Goal: Task Accomplishment & Management: Manage account settings

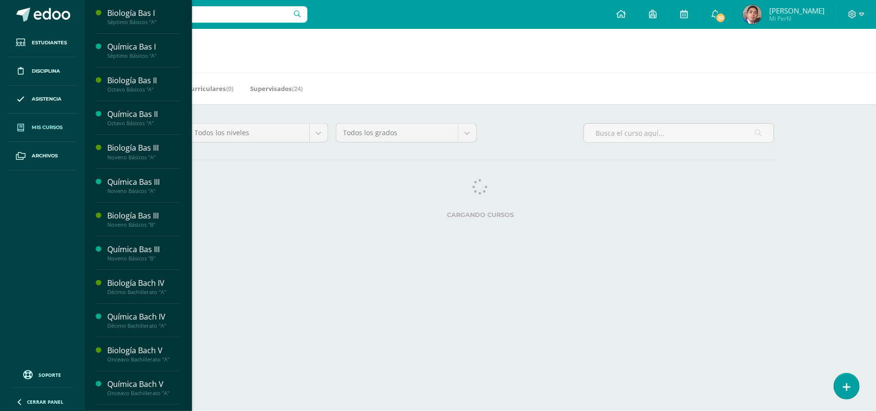
click at [187, 393] on div "Biología Bas I Séptimo Básicos "A" Actividades Estudiantes Planificación Dosifi…" at bounding box center [138, 205] width 108 height 411
click at [188, 399] on div "Biología Bas I Séptimo Básicos "A" Actividades Estudiantes Planificación Dosifi…" at bounding box center [138, 205] width 108 height 411
click at [147, 390] on div "Química Bach V" at bounding box center [143, 384] width 73 height 11
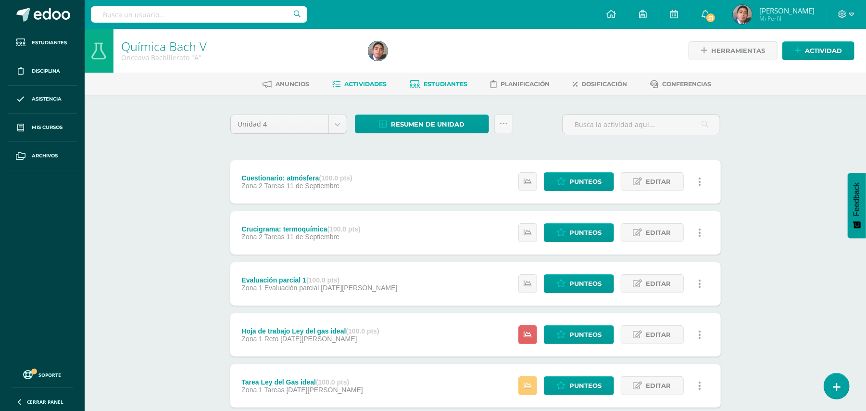
click at [443, 90] on link "Estudiantes" at bounding box center [439, 83] width 58 height 15
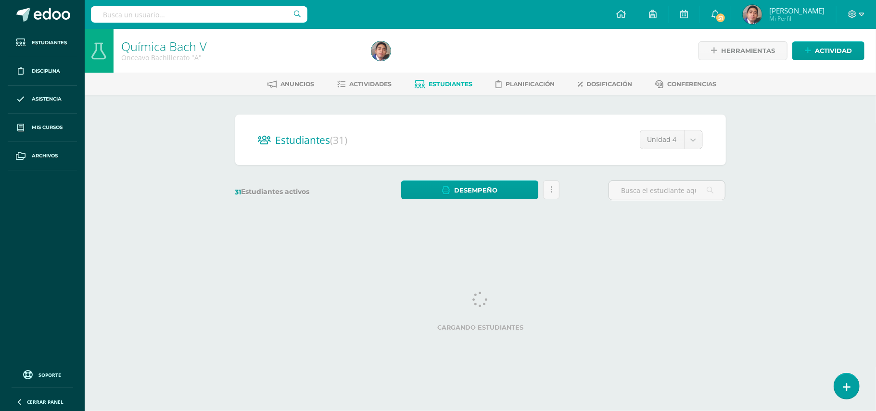
click at [151, 153] on div "Química Bach V Onceavo Bachillerato "A" Herramientas Detalle de asistencias Act…" at bounding box center [480, 129] width 791 height 200
click at [672, 189] on input "text" at bounding box center [667, 190] width 116 height 19
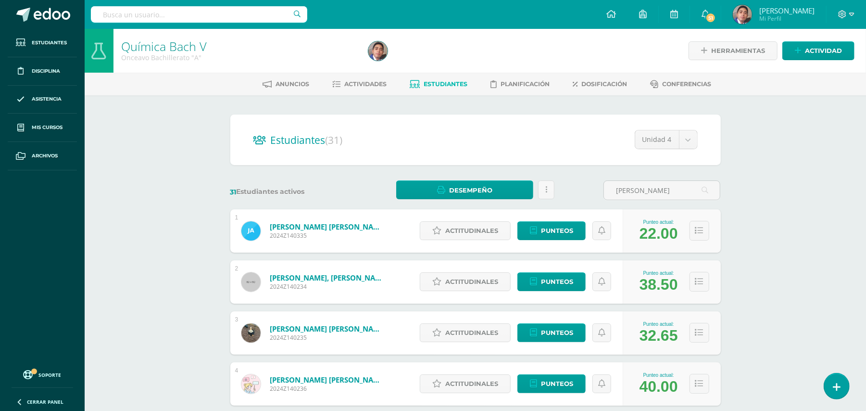
click at [759, 205] on div "Química Bach V Onceavo Bachillerato "A" Herramientas Detalle de asistencias Act…" at bounding box center [476, 400] width 782 height 743
click at [668, 188] on input "adriana" at bounding box center [662, 190] width 116 height 19
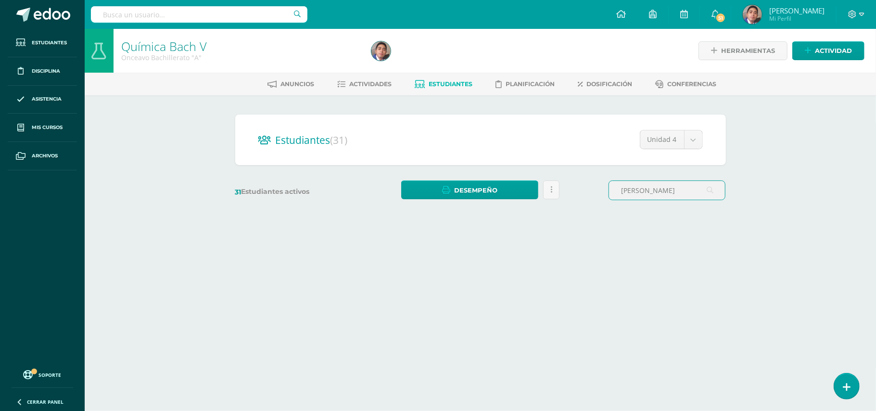
type input "adriana"
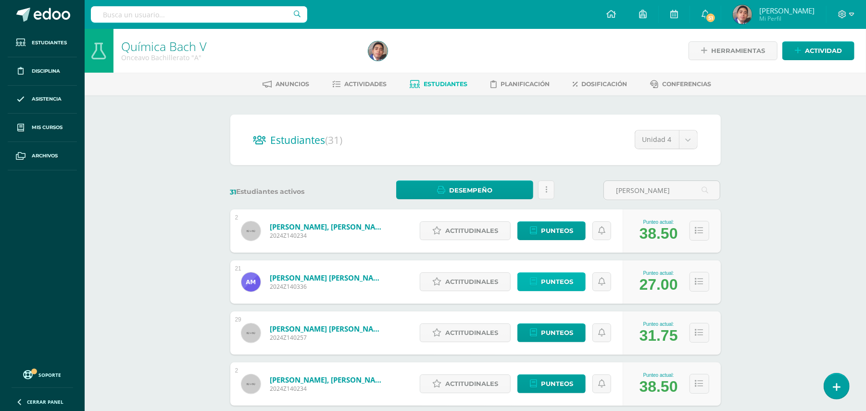
click at [559, 281] on span "Punteos" at bounding box center [557, 282] width 32 height 18
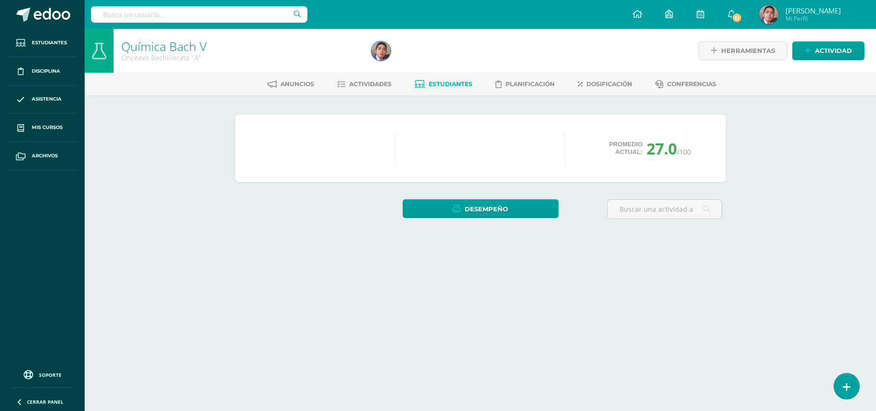
click at [766, 156] on div "Química [PERSON_NAME] V Onceavo Bachillerato "A" Herramientas Detalle de asiste…" at bounding box center [480, 146] width 791 height 234
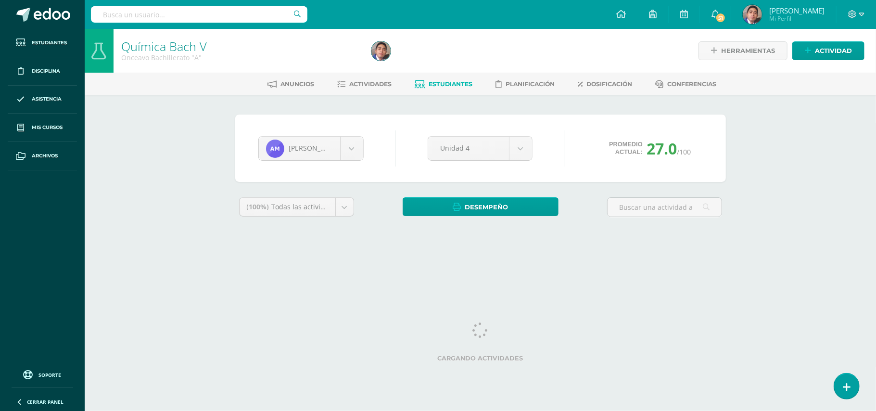
click at [766, 156] on div "Química [PERSON_NAME] V Onceavo Bachillerato "A" Herramientas Detalle de asiste…" at bounding box center [480, 144] width 791 height 230
click at [766, 156] on div "Química Bach V Onceavo Bachillerato "A" Herramientas Detalle de asistencias Act…" at bounding box center [480, 144] width 791 height 230
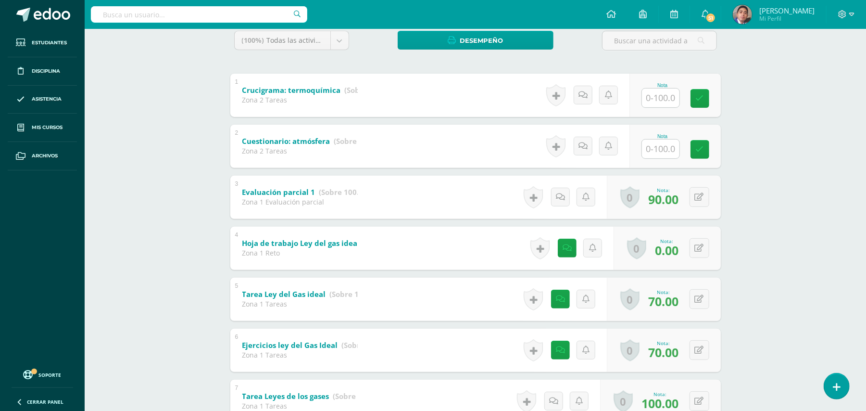
scroll to position [164, 0]
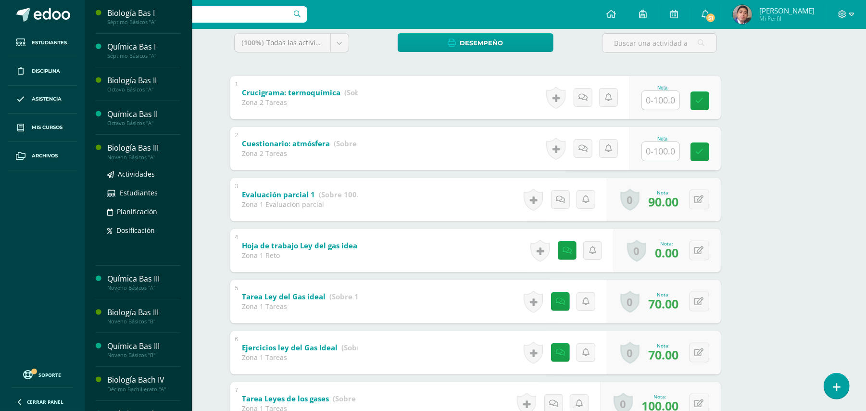
click at [129, 151] on div "Biología Bas III" at bounding box center [143, 147] width 73 height 11
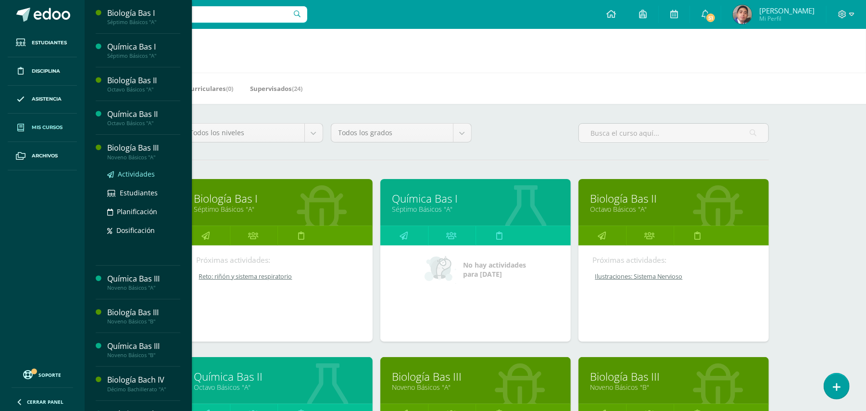
click at [136, 172] on span "Actividades" at bounding box center [136, 173] width 37 height 9
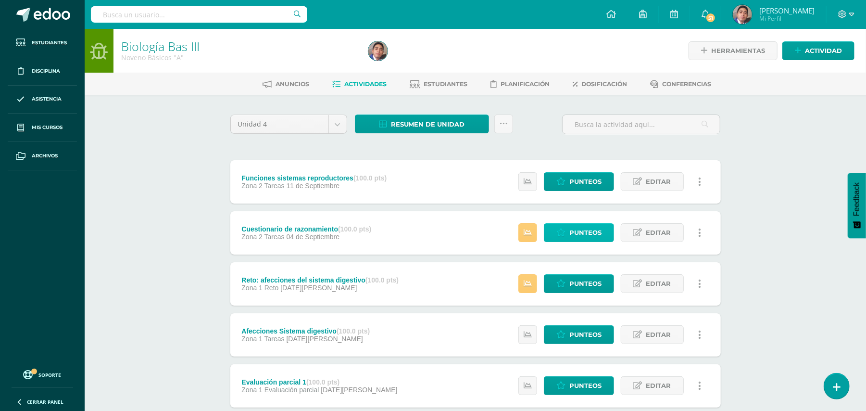
click at [580, 231] on span "Punteos" at bounding box center [586, 233] width 32 height 18
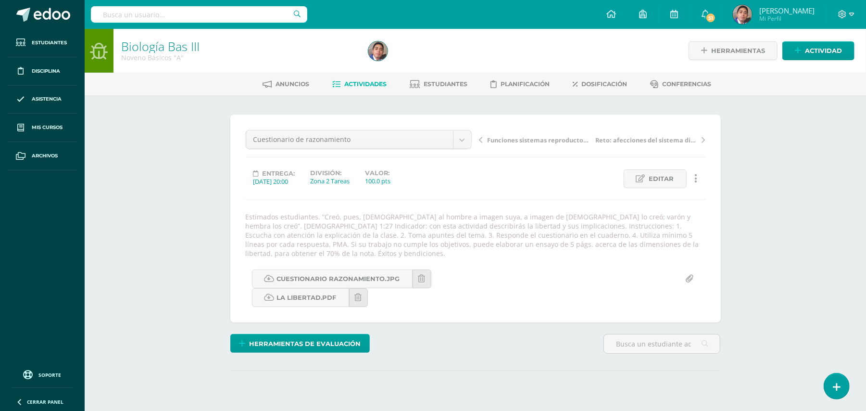
click at [166, 182] on div "Biología Bas III Noveno Básicos "A" Herramientas Detalle de asistencias Activid…" at bounding box center [476, 237] width 782 height 417
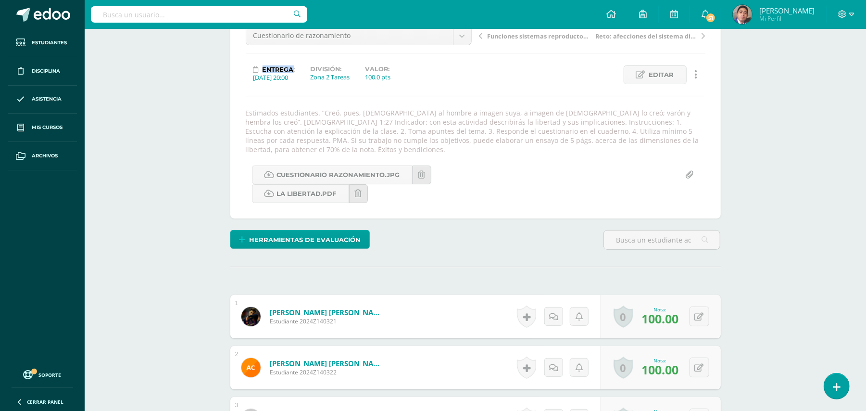
scroll to position [104, 0]
click at [140, 224] on div "Biología Bas III Noveno Básicos "A" Herramientas Detalle de asistencias Activid…" at bounding box center [476, 417] width 782 height 987
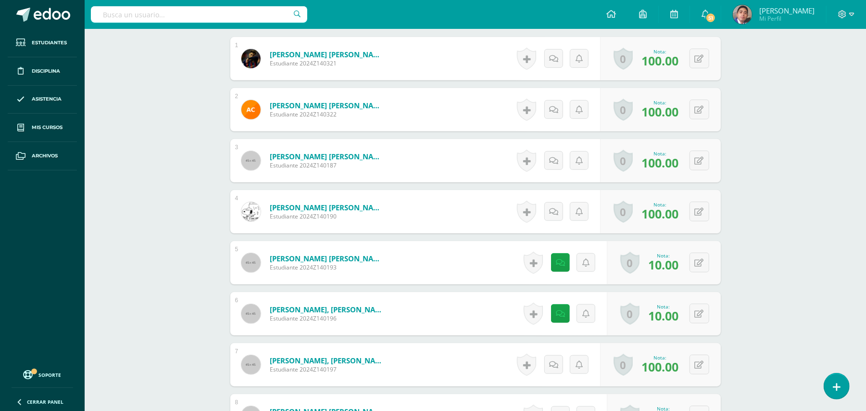
scroll to position [387, 0]
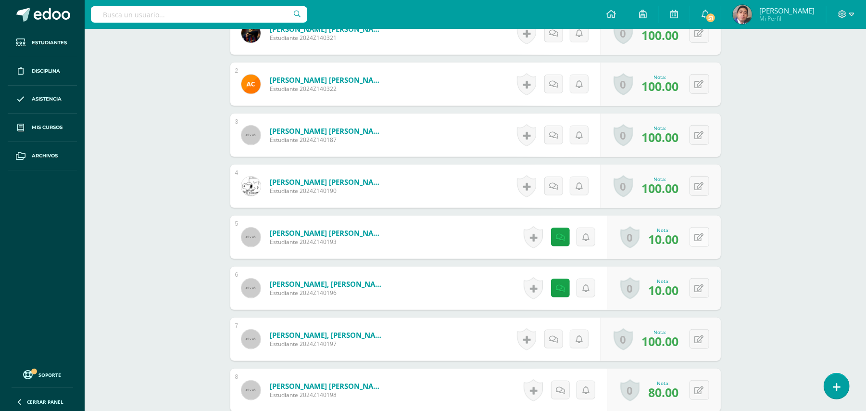
click at [699, 233] on icon at bounding box center [699, 237] width 9 height 8
type input "100"
click at [554, 233] on link at bounding box center [555, 237] width 19 height 19
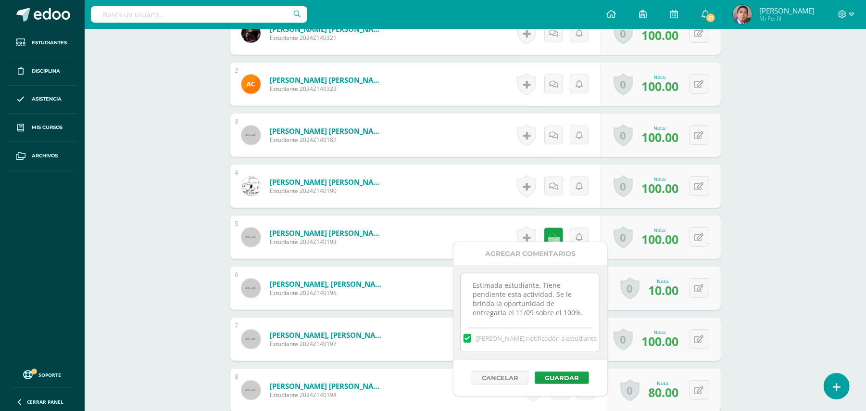
click at [825, 238] on div "Biología Bas III Noveno Básicos "A" Herramientas Detalle de asistencias Activid…" at bounding box center [476, 311] width 782 height 1339
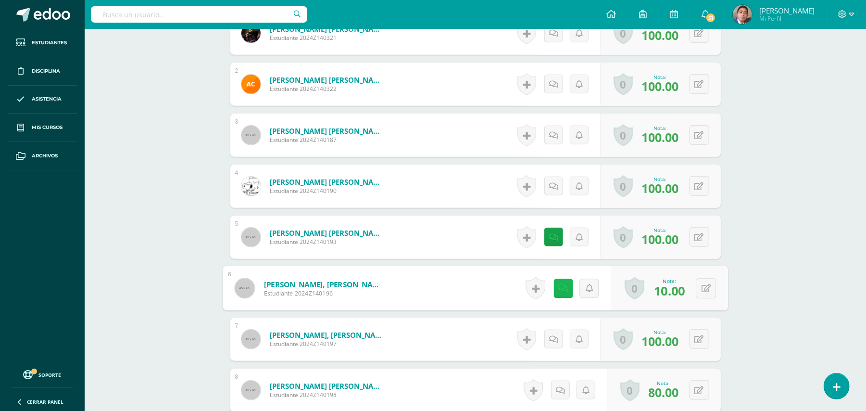
click at [556, 283] on link at bounding box center [563, 288] width 19 height 19
click at [751, 269] on div "Biología Bas III Noveno Básicos "A" Herramientas Detalle de asistencias Activid…" at bounding box center [476, 311] width 782 height 1339
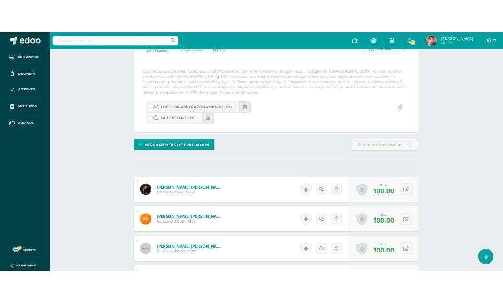
scroll to position [0, 0]
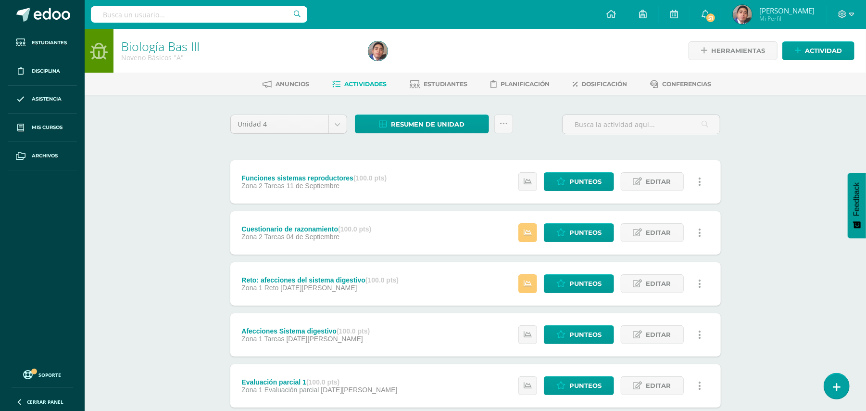
click at [154, 206] on div "Biología Bas III Noveno Básicos "A" Herramientas Detalle de asistencias Activid…" at bounding box center [476, 376] width 782 height 694
click at [582, 185] on span "Punteos" at bounding box center [586, 182] width 32 height 18
